Goal: Task Accomplishment & Management: Manage account settings

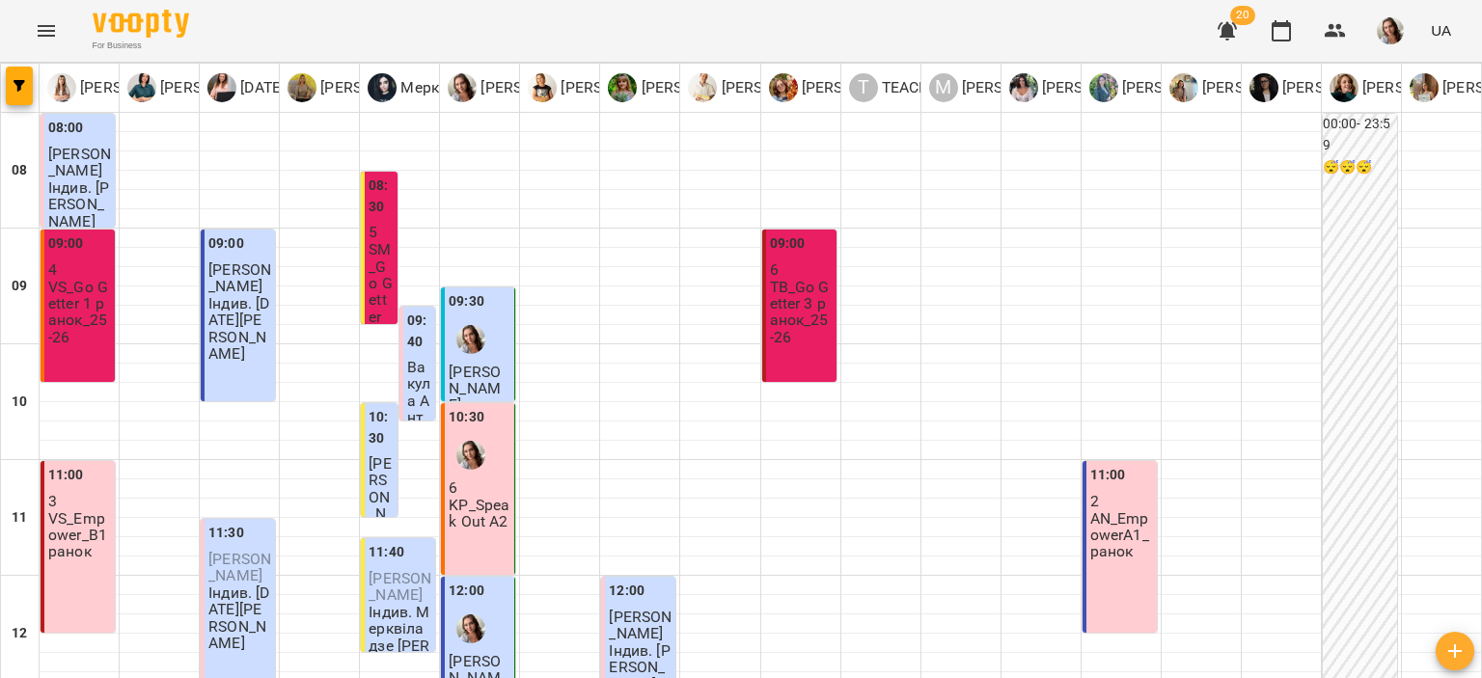
scroll to position [745, 0]
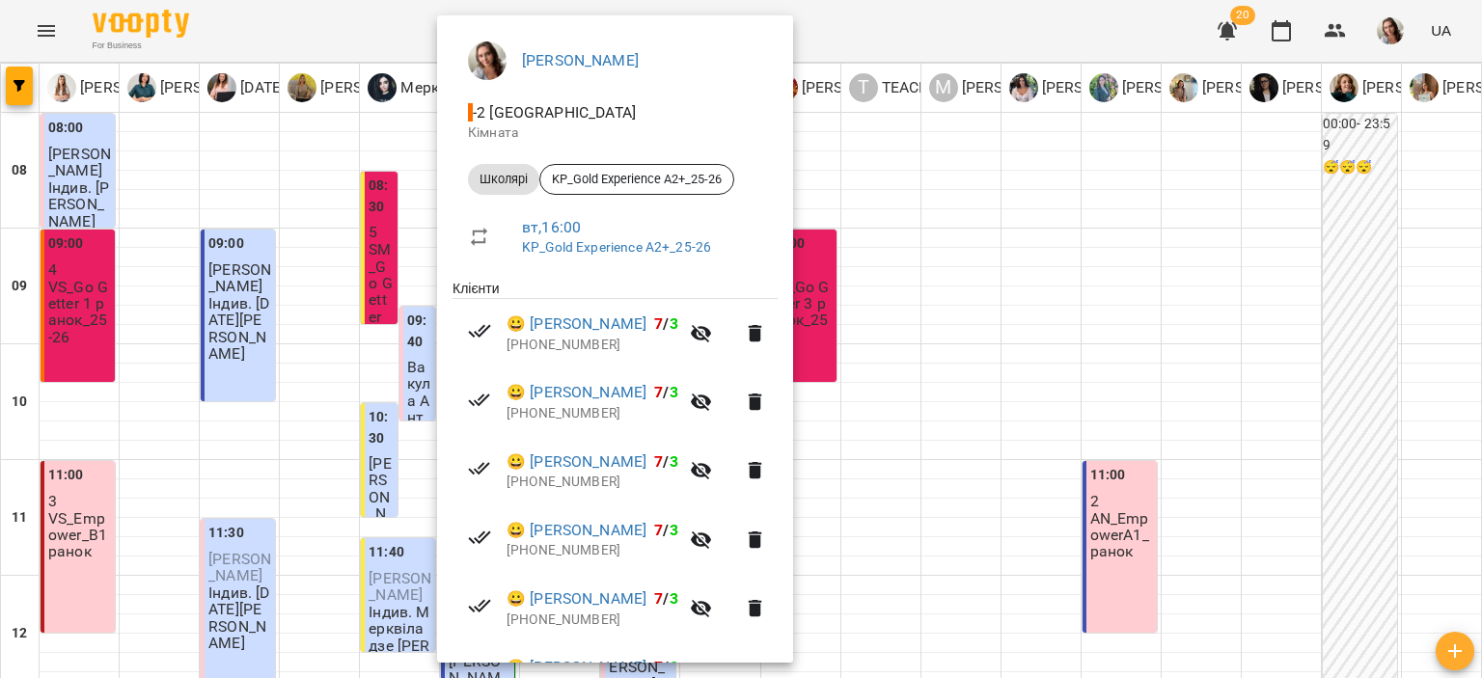
scroll to position [0, 0]
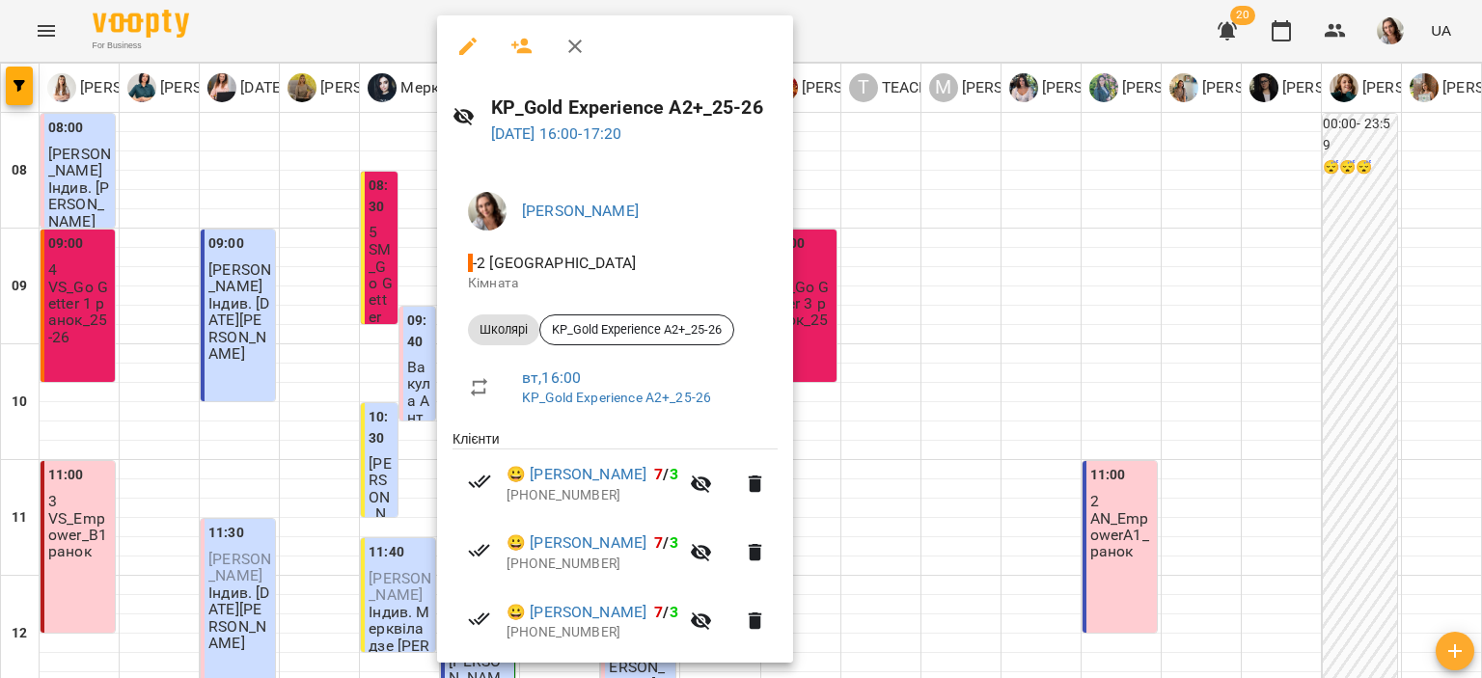
click at [594, 56] on button "button" at bounding box center [575, 46] width 46 height 46
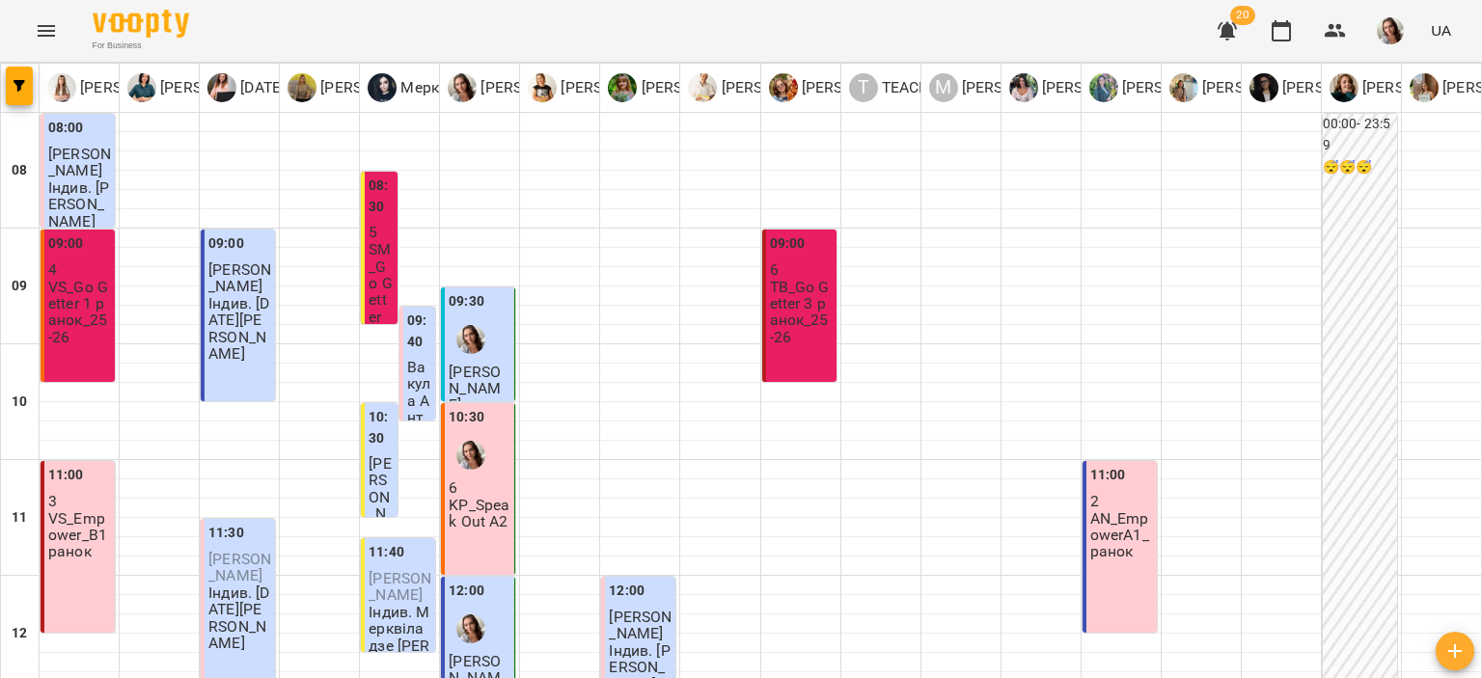
type input "**********"
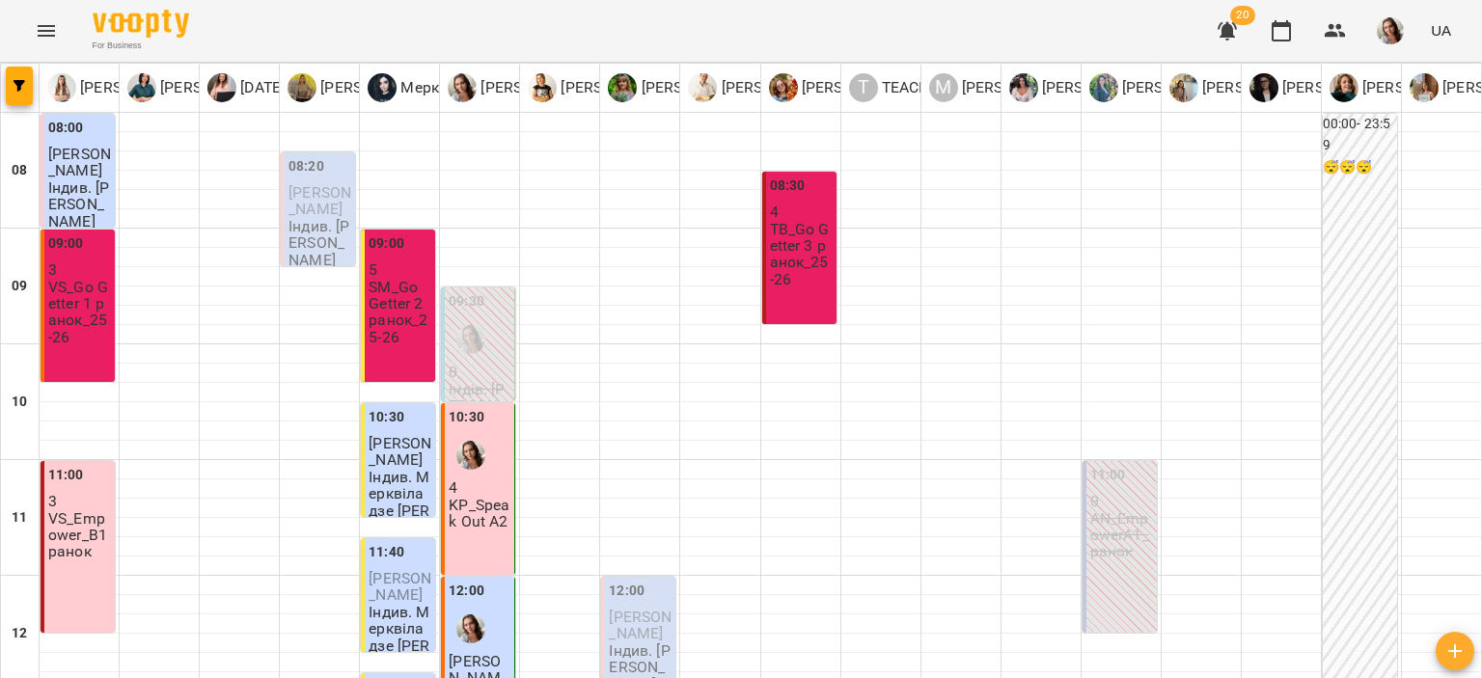
scroll to position [965, 0]
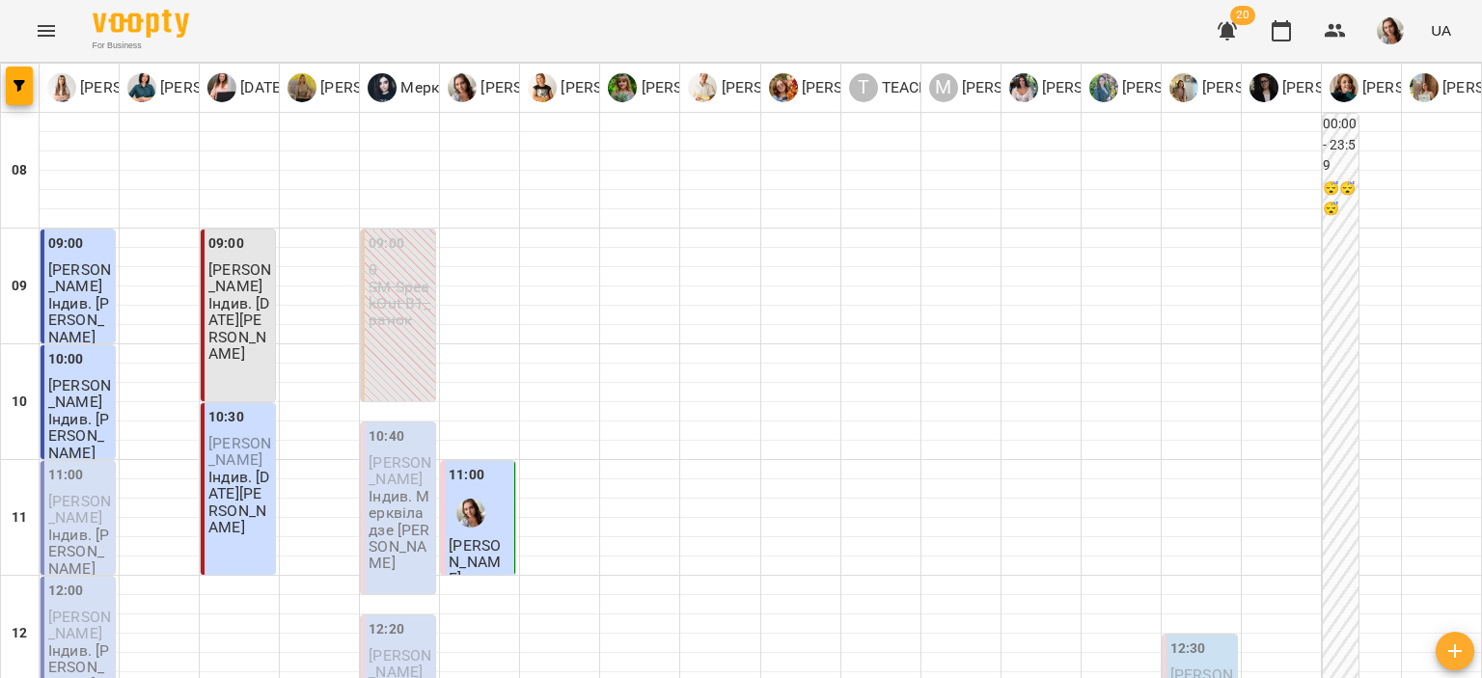
scroll to position [907, 0]
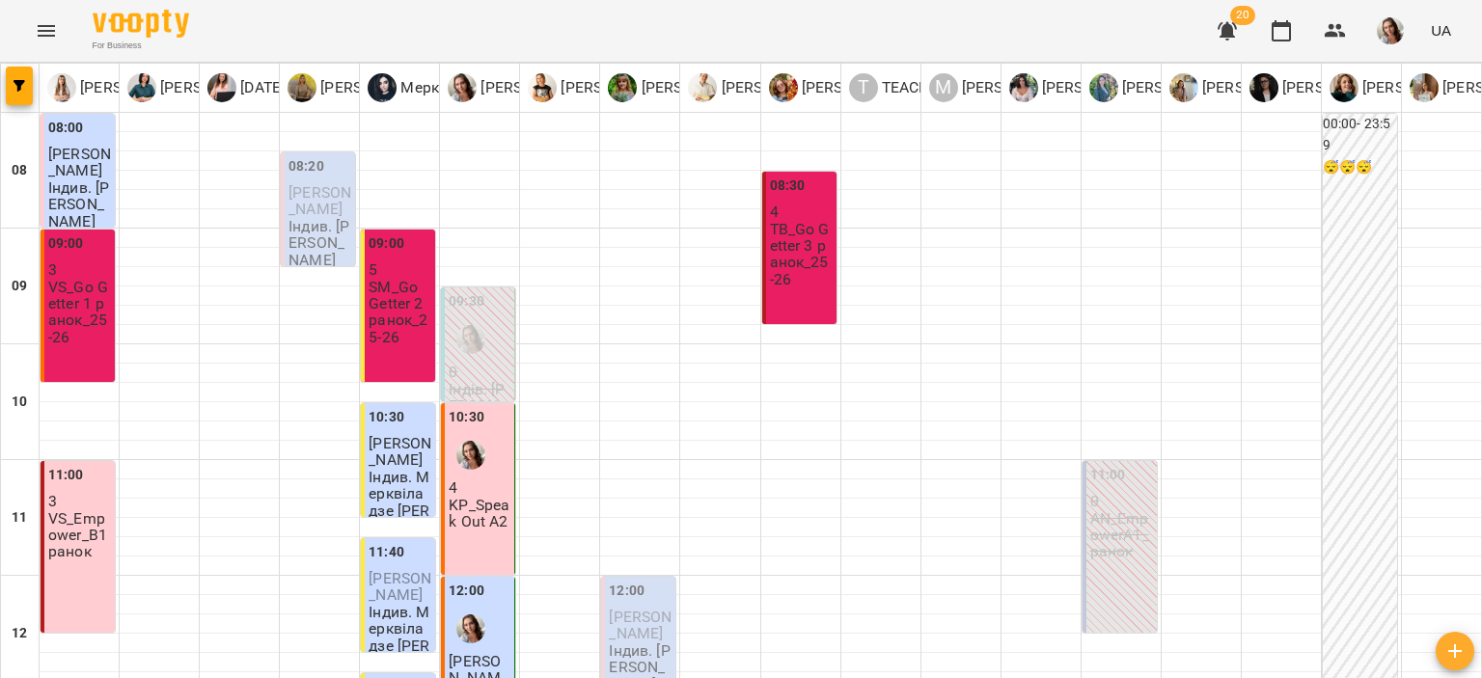
scroll to position [804, 0]
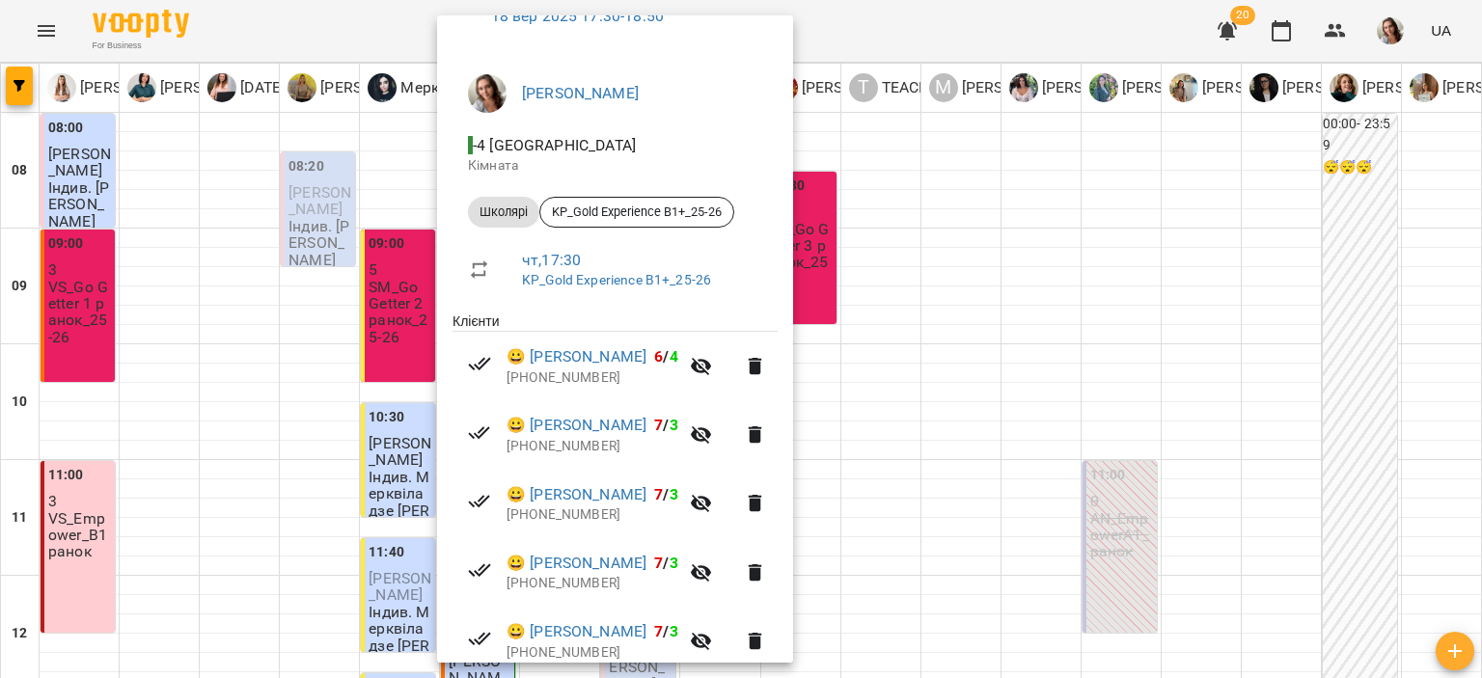
scroll to position [198, 0]
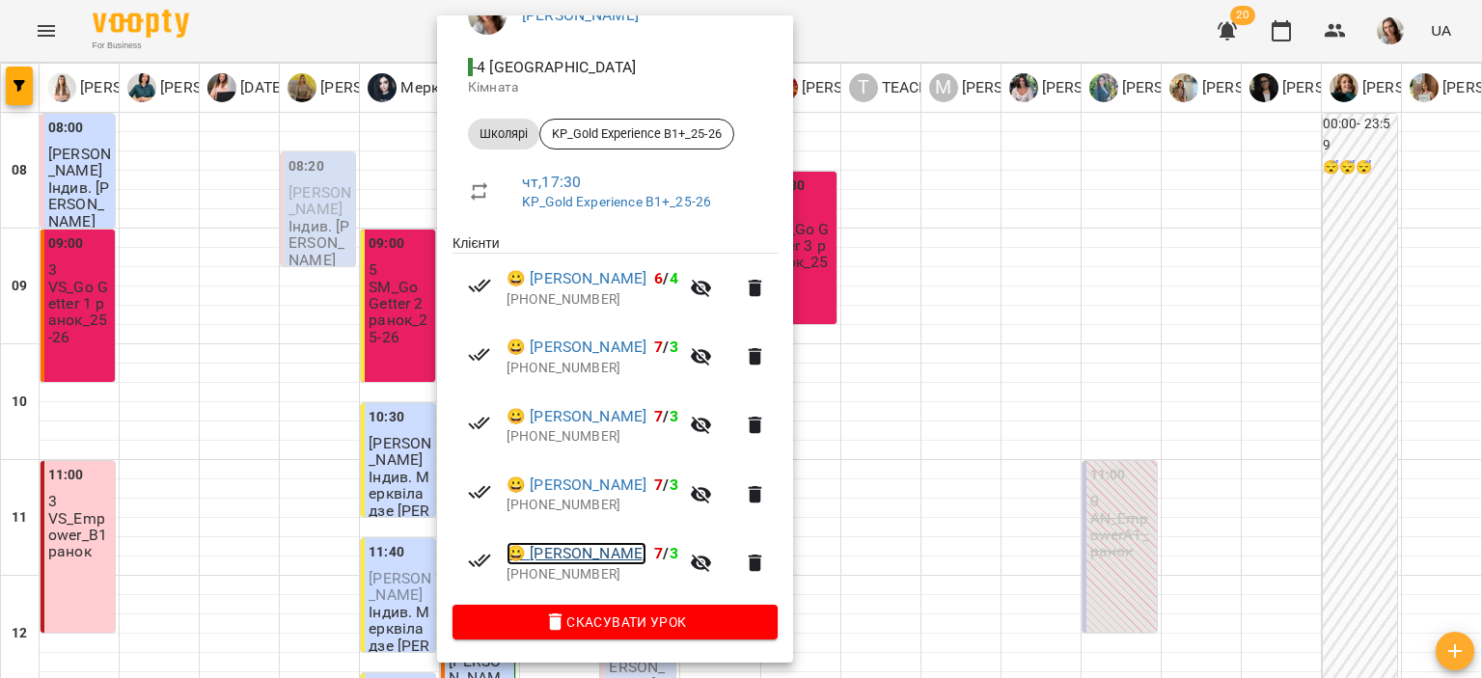
click at [573, 559] on link "😀 [PERSON_NAME]" at bounding box center [576, 553] width 140 height 23
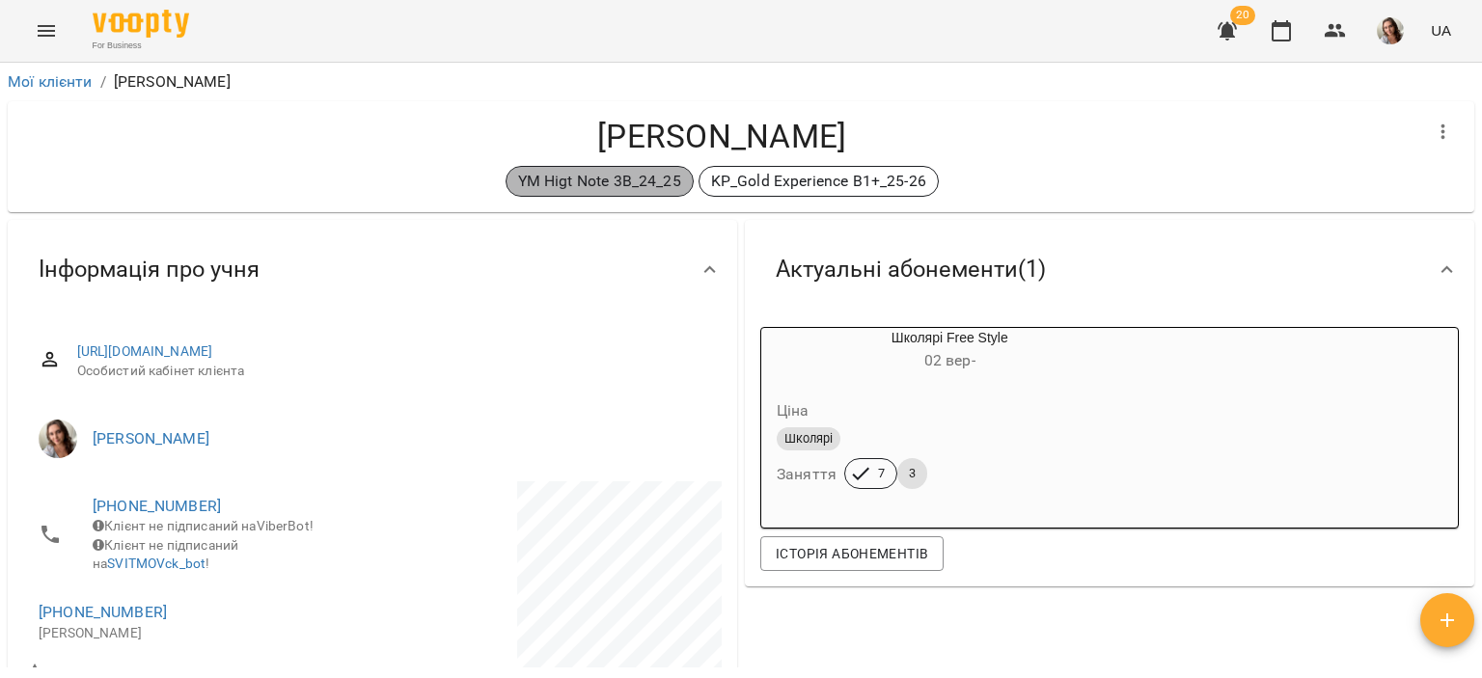
click at [636, 180] on p "YM Higt Note 3B_24_25" at bounding box center [599, 181] width 163 height 23
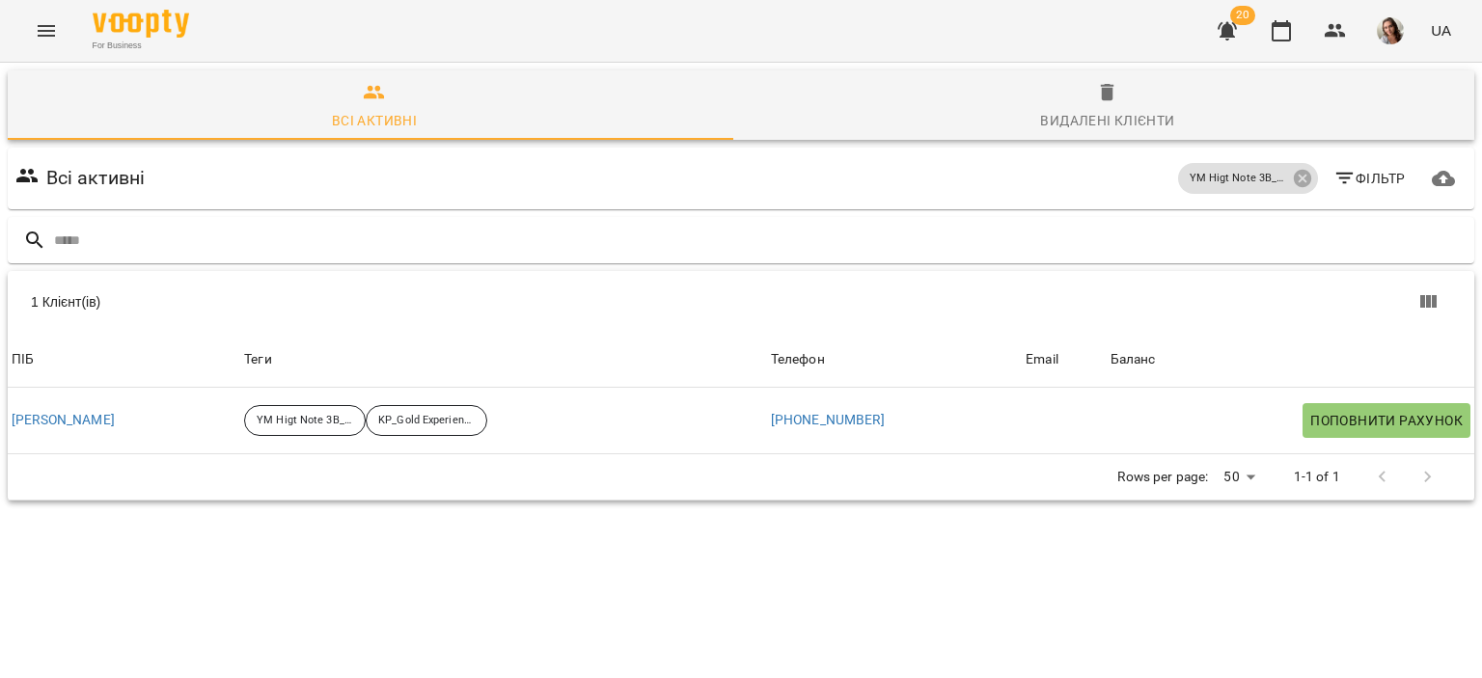
click at [1243, 15] on span "20" at bounding box center [1242, 15] width 25 height 19
click at [1218, 26] on icon "button" at bounding box center [1227, 30] width 23 height 23
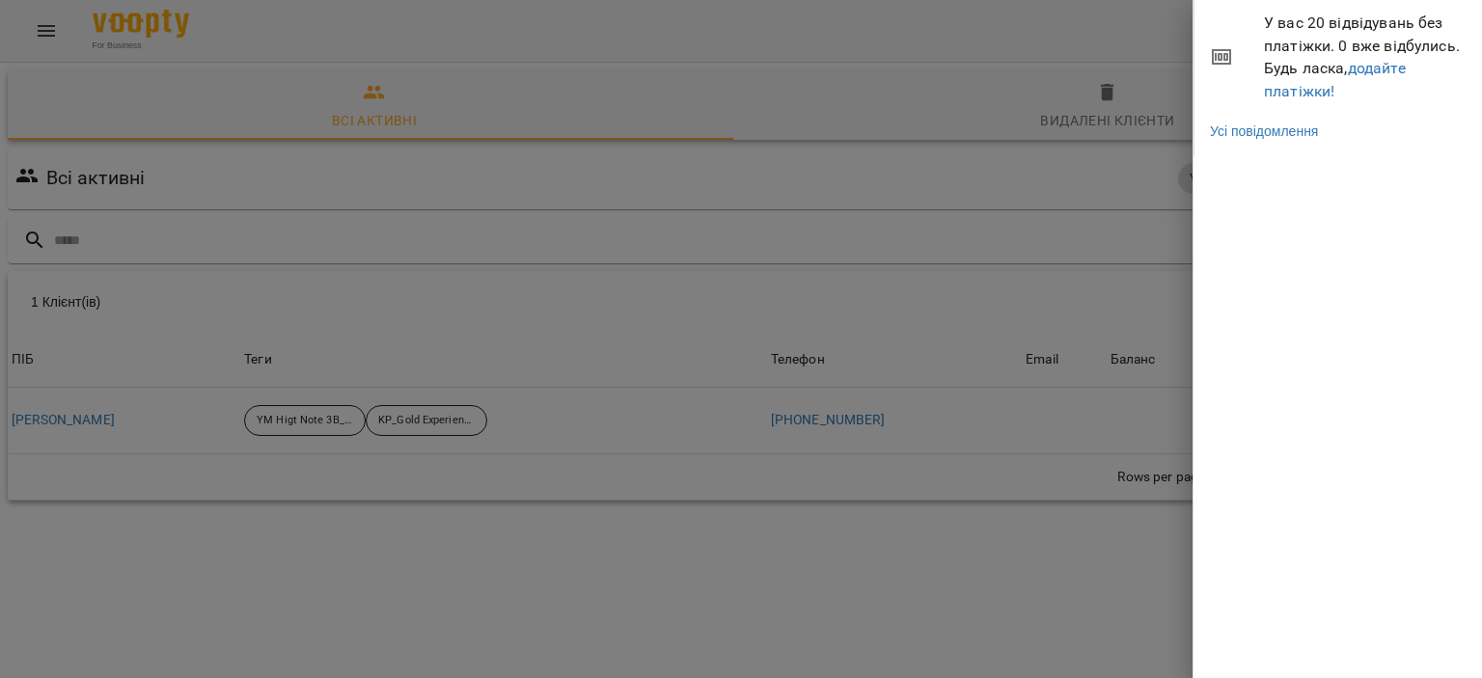
click at [1116, 55] on div at bounding box center [741, 339] width 1482 height 678
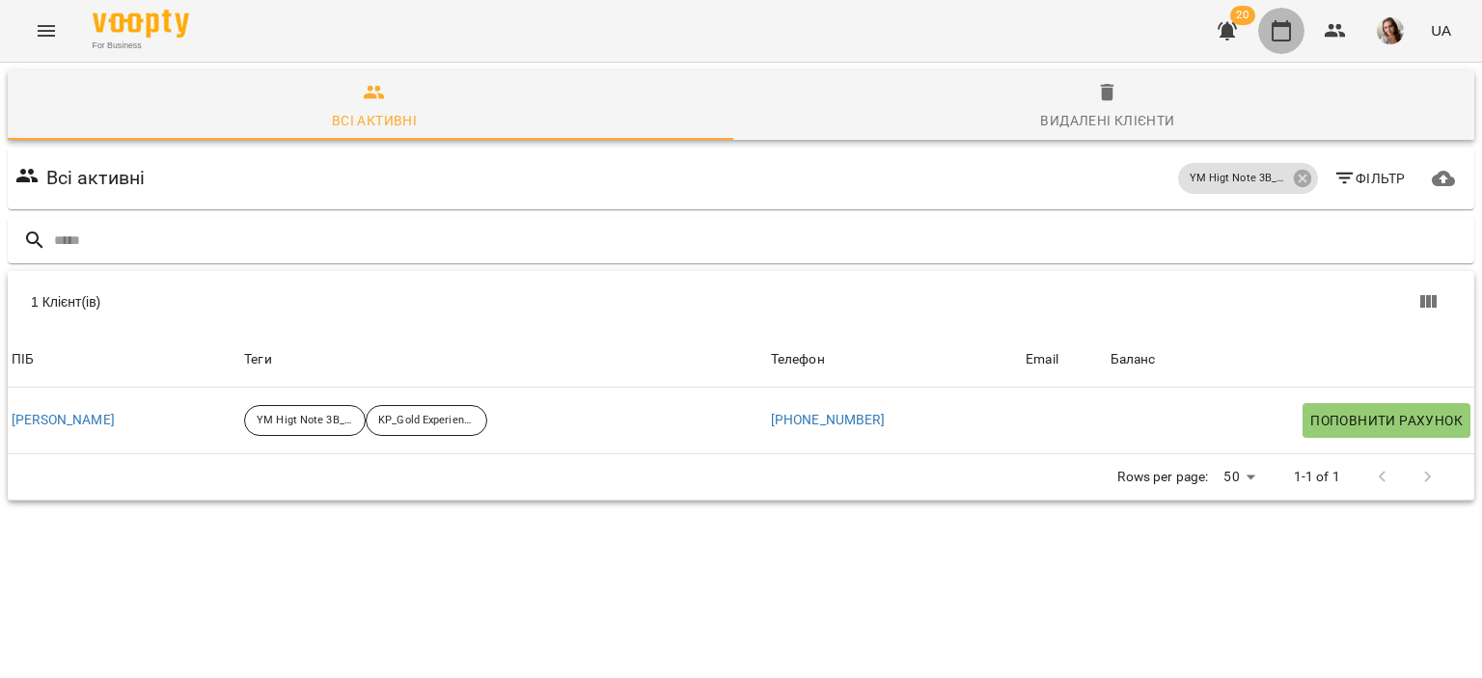
click at [1282, 40] on icon "button" at bounding box center [1281, 30] width 19 height 21
